Goal: Task Accomplishment & Management: Manage account settings

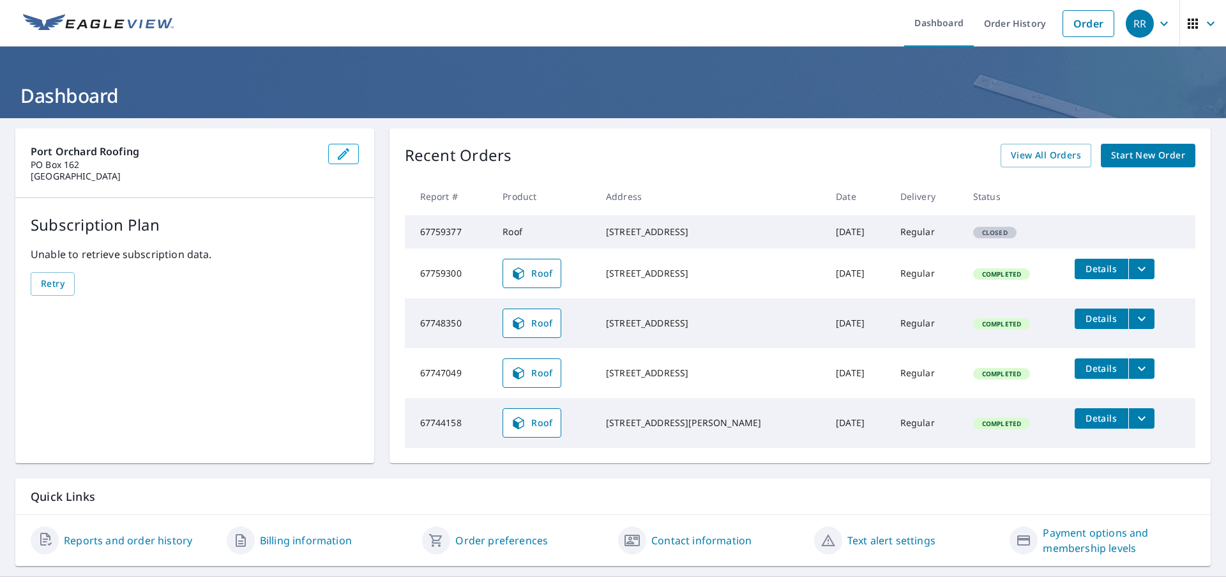
click at [1083, 275] on span "Details" at bounding box center [1102, 269] width 38 height 12
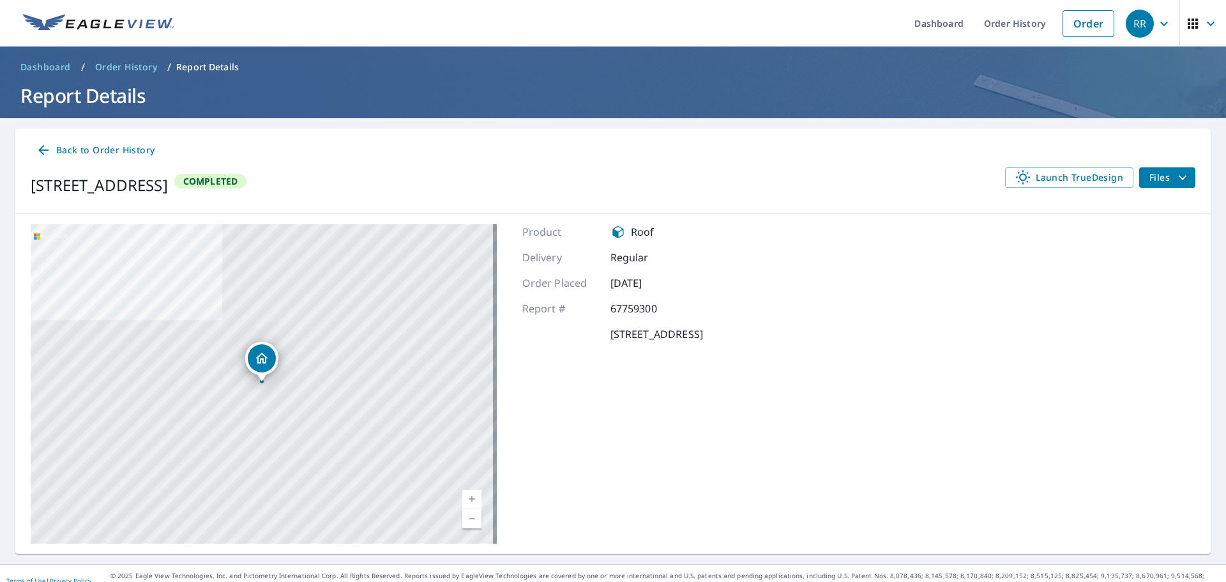
click at [1175, 178] on icon "filesDropdownBtn-67759300" at bounding box center [1182, 177] width 15 height 15
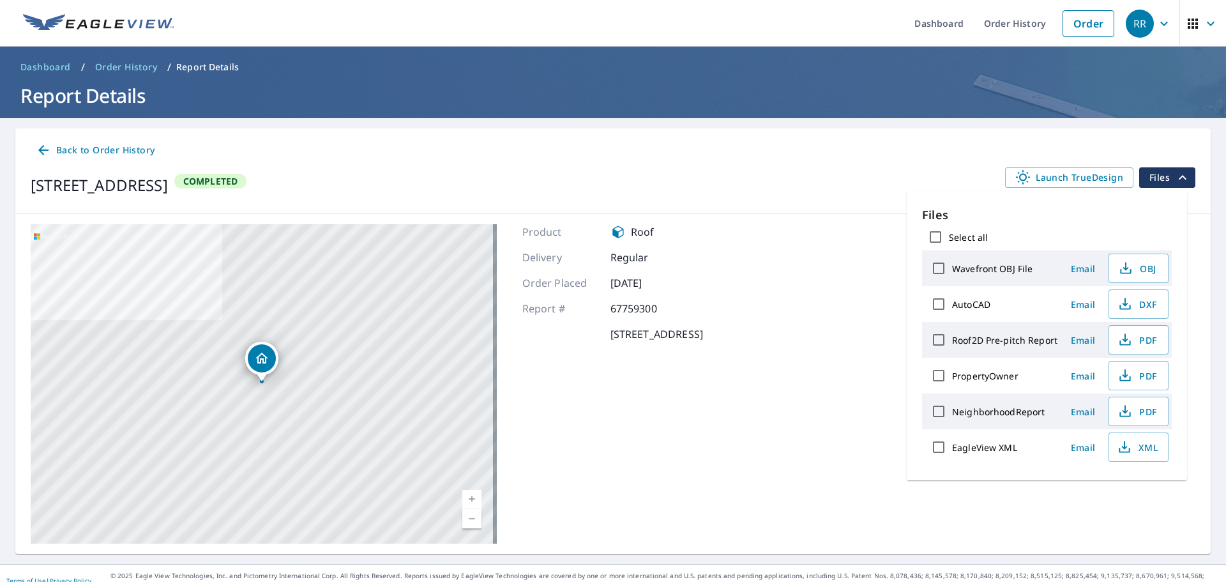
click at [933, 339] on input "Roof2D Pre-pitch Report" at bounding box center [939, 339] width 27 height 27
checkbox input "true"
click at [1145, 339] on span "PDF" at bounding box center [1137, 339] width 41 height 15
click at [41, 66] on span "Dashboard" at bounding box center [45, 67] width 50 height 13
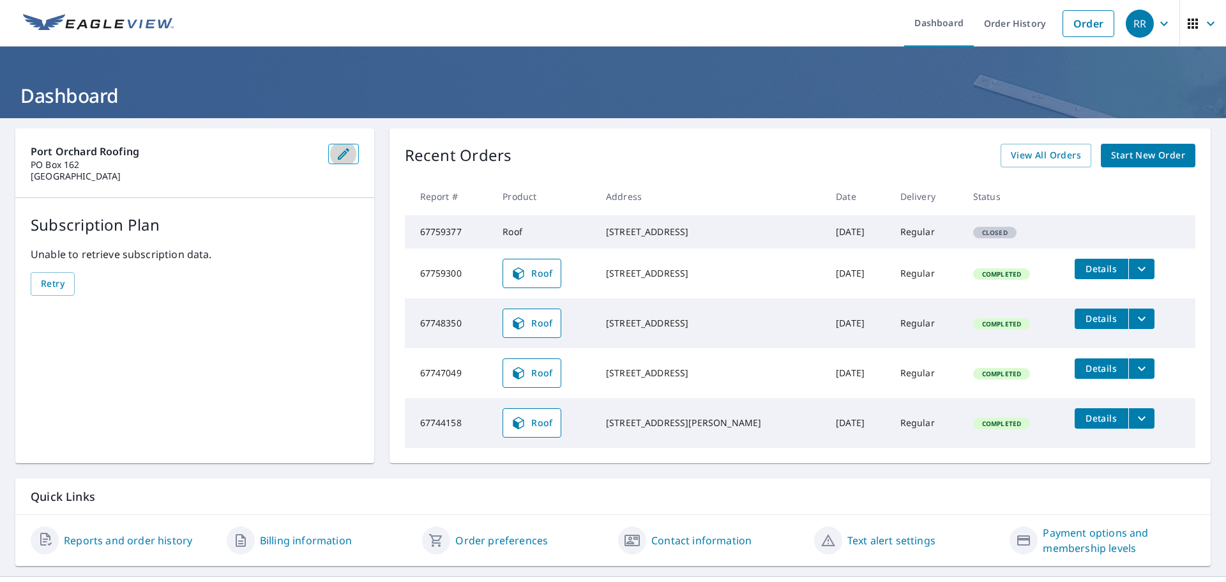
click at [336, 156] on icon "button" at bounding box center [343, 153] width 15 height 15
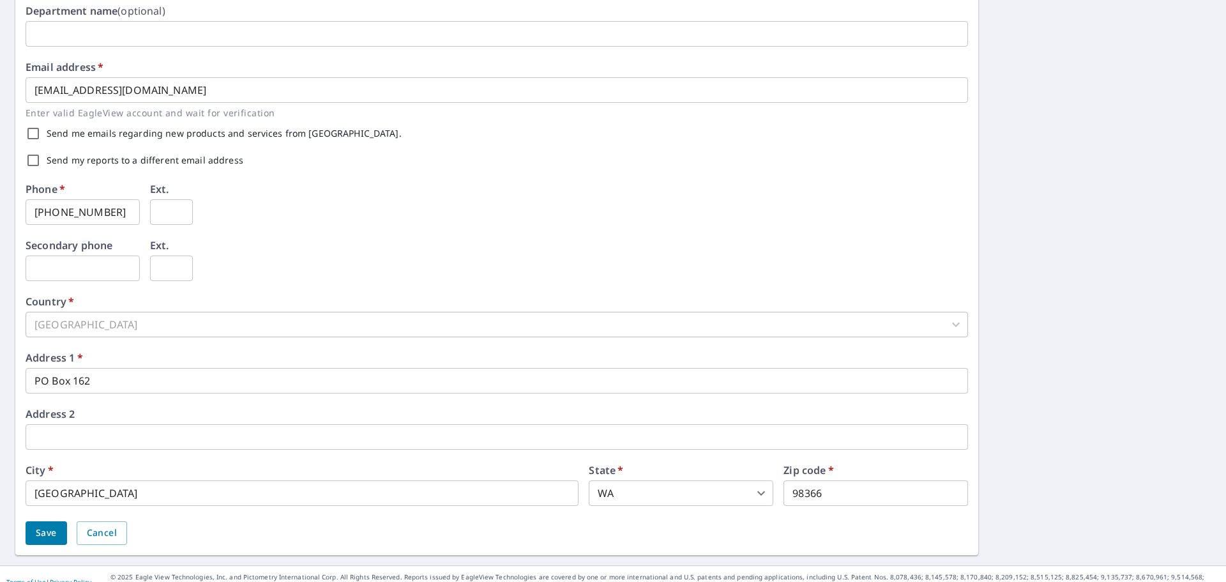
scroll to position [317, 0]
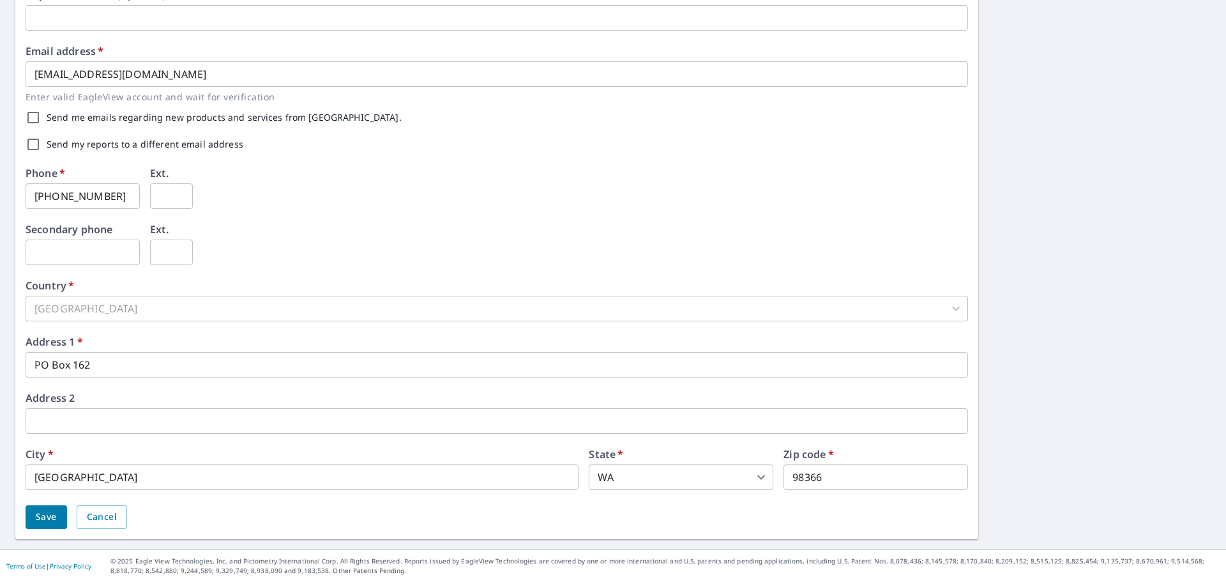
click at [164, 362] on input "PO Box 162" at bounding box center [497, 365] width 943 height 26
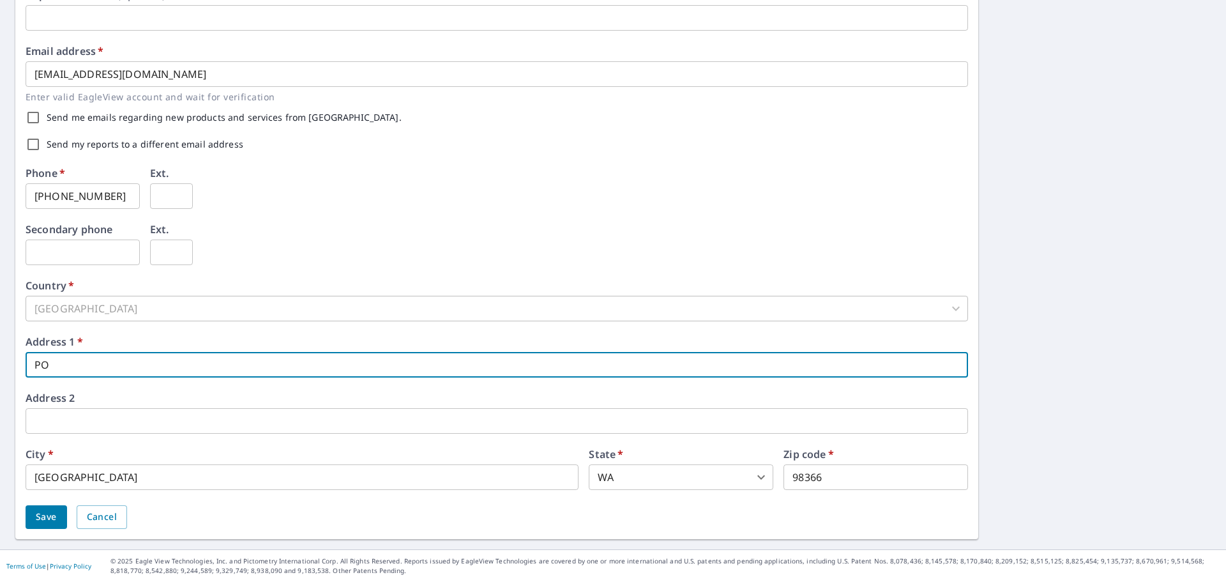
type input "P"
type input "[STREET_ADDRESS]"
click at [50, 517] on span "Save" at bounding box center [46, 517] width 21 height 16
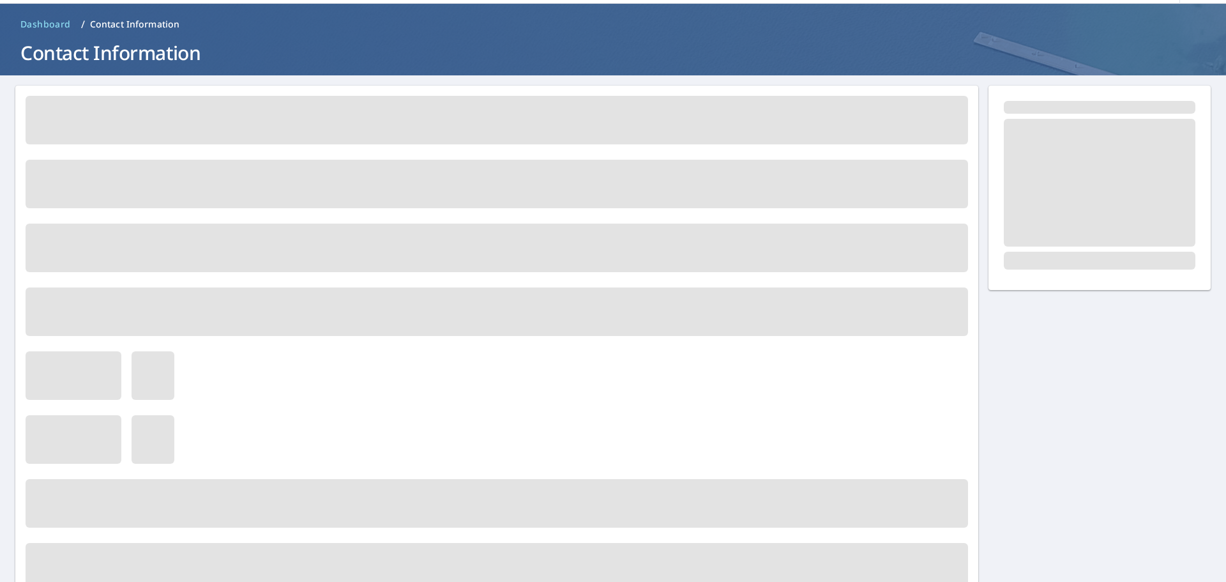
scroll to position [0, 0]
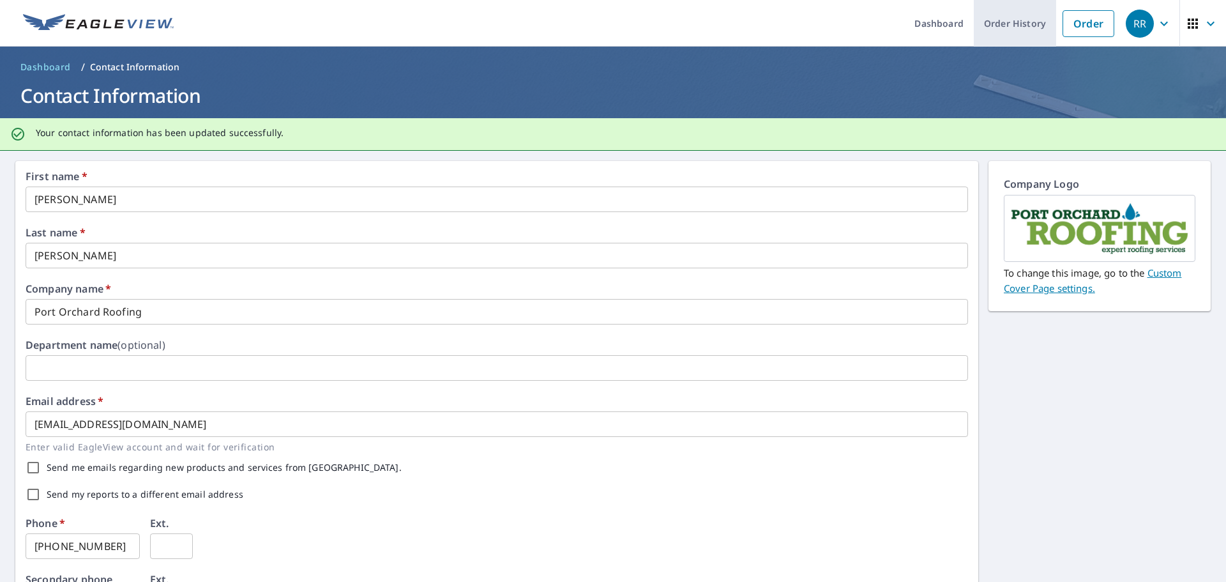
click at [1005, 25] on link "Order History" at bounding box center [1015, 23] width 82 height 47
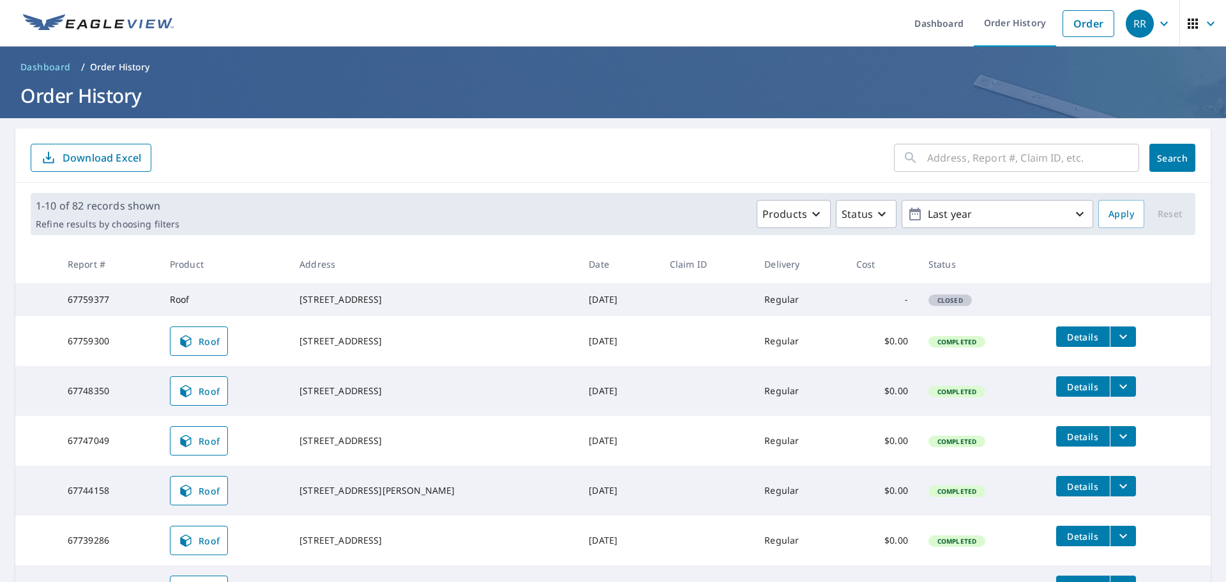
click at [1116, 344] on icon "filesDropdownBtn-67759300" at bounding box center [1123, 336] width 15 height 15
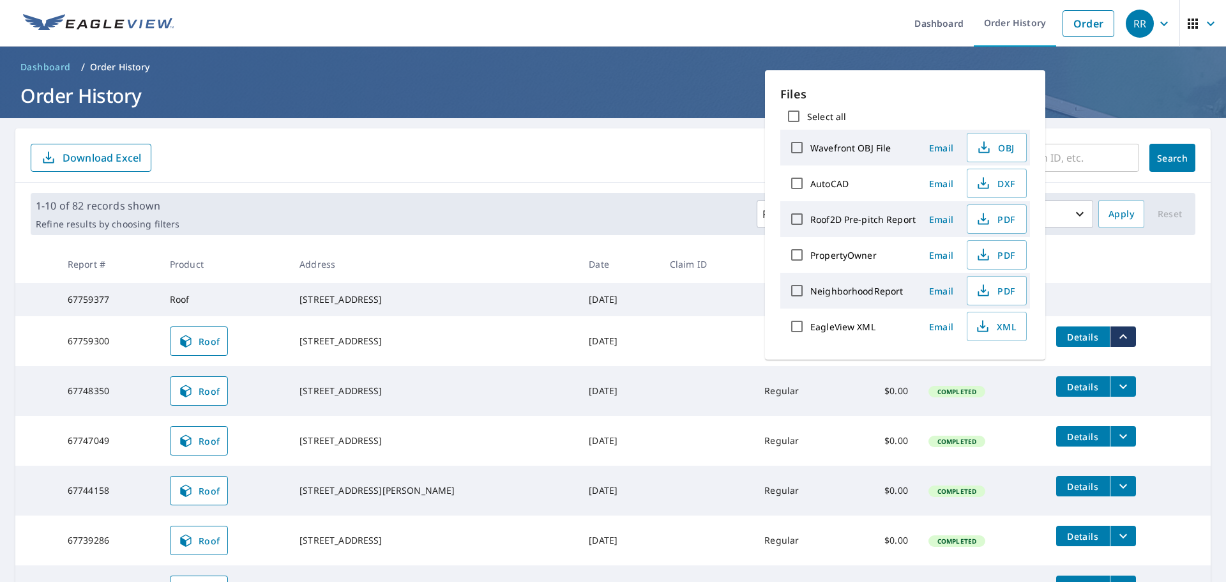
click at [215, 349] on span "Roof" at bounding box center [199, 340] width 42 height 15
